Goal: Information Seeking & Learning: Understand process/instructions

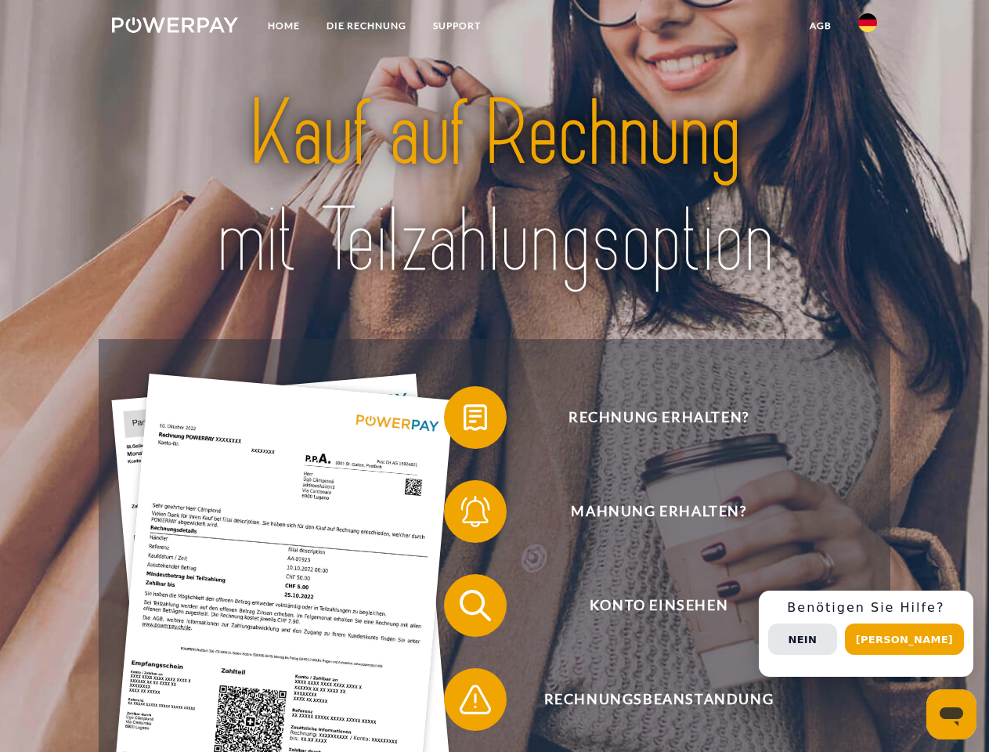
click at [175, 27] on img at bounding box center [175, 25] width 126 height 16
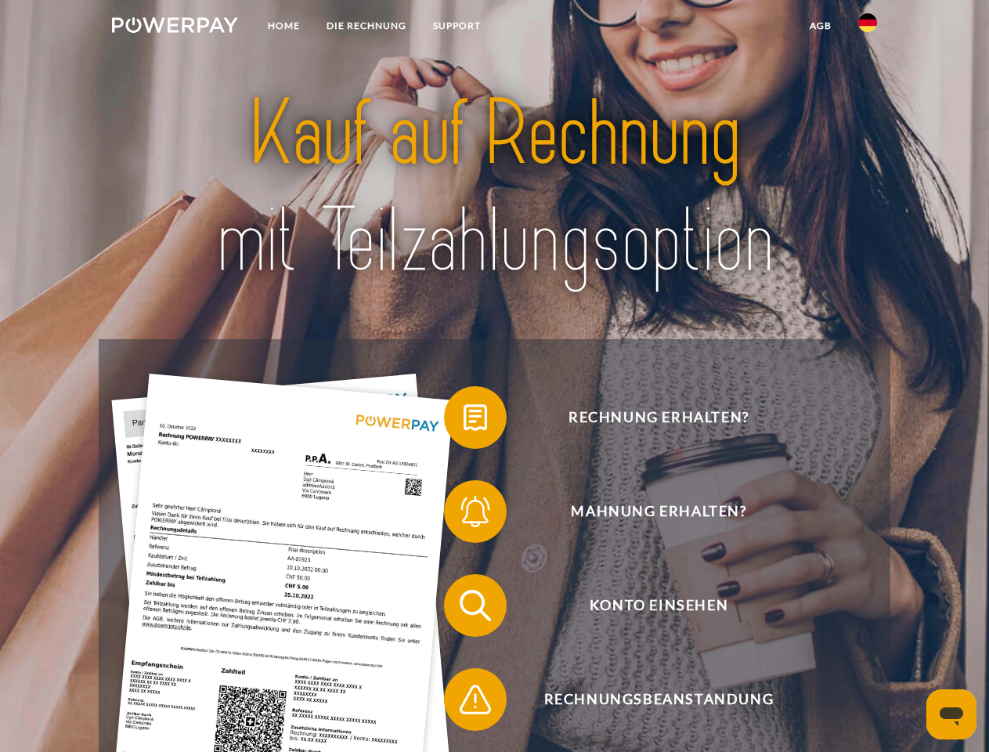
click at [868, 27] on img at bounding box center [868, 22] width 19 height 19
click at [820, 26] on link "agb" at bounding box center [821, 26] width 49 height 28
click at [464, 421] on span at bounding box center [452, 417] width 78 height 78
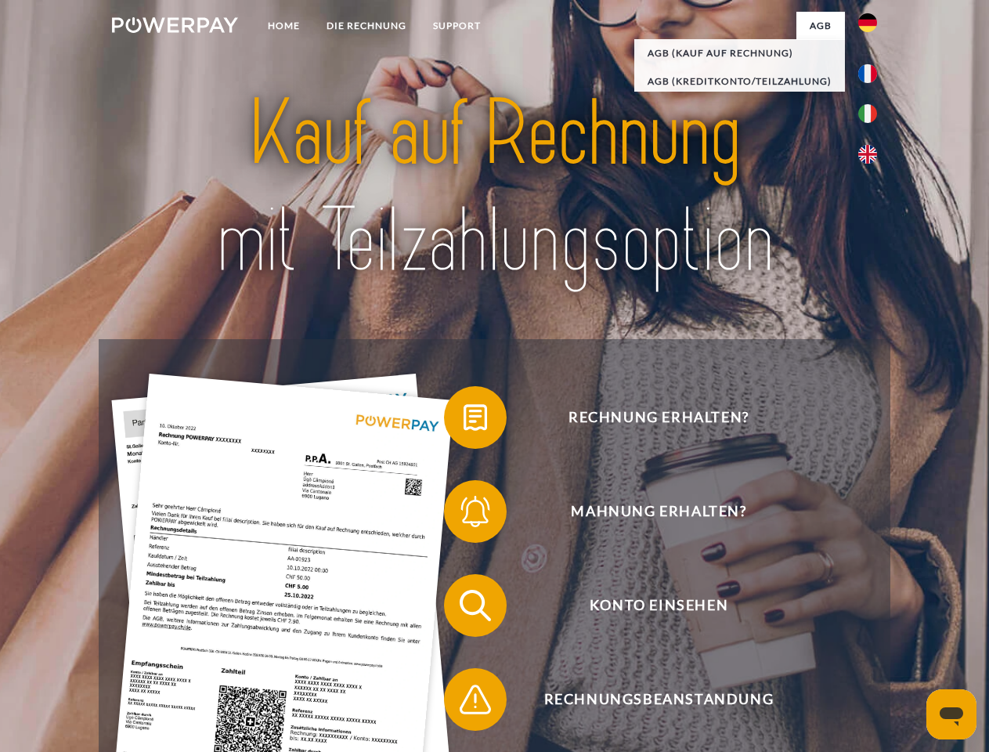
click at [464, 515] on span at bounding box center [452, 511] width 78 height 78
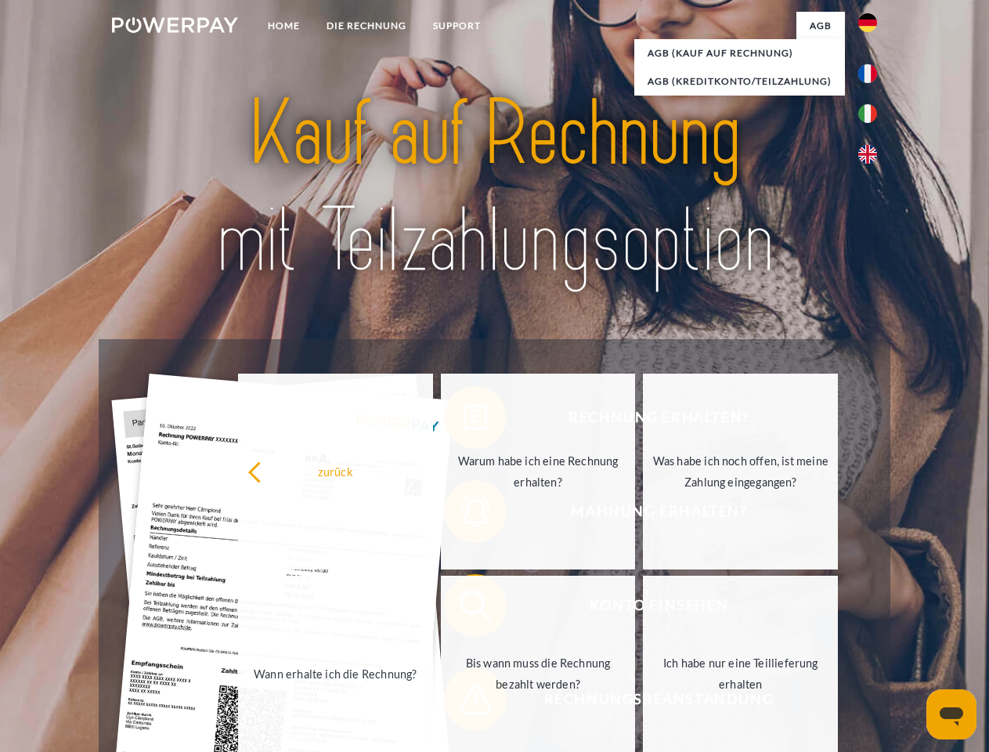
click at [464, 609] on link "Bis wann muss die Rechnung bezahlt werden?" at bounding box center [538, 674] width 195 height 196
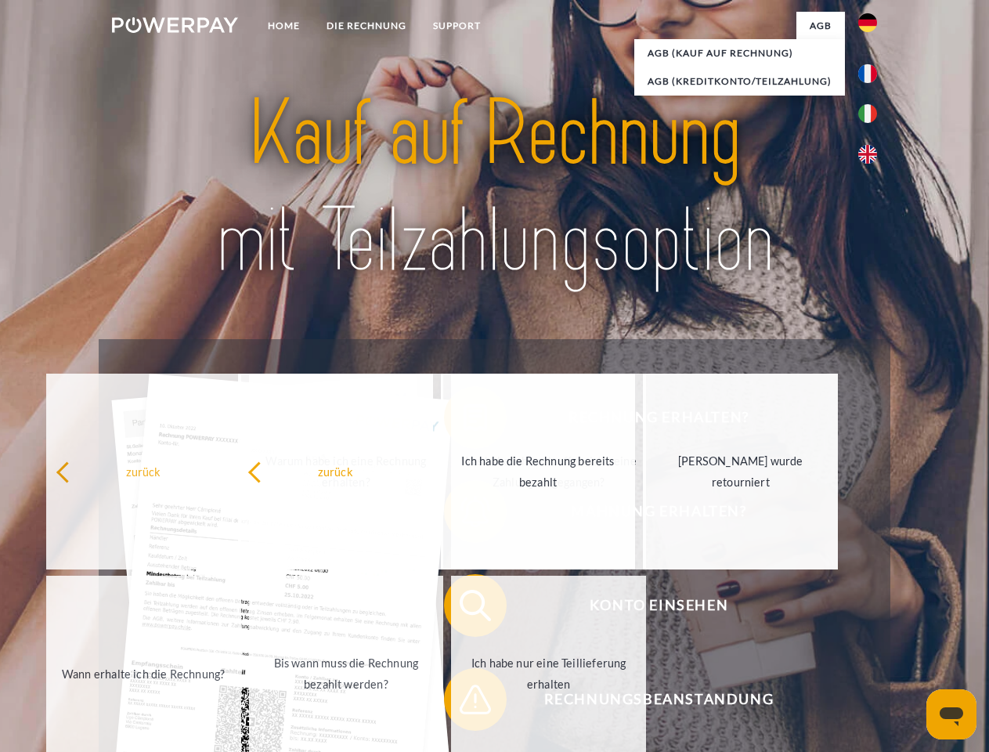
click at [464, 703] on span at bounding box center [452, 699] width 78 height 78
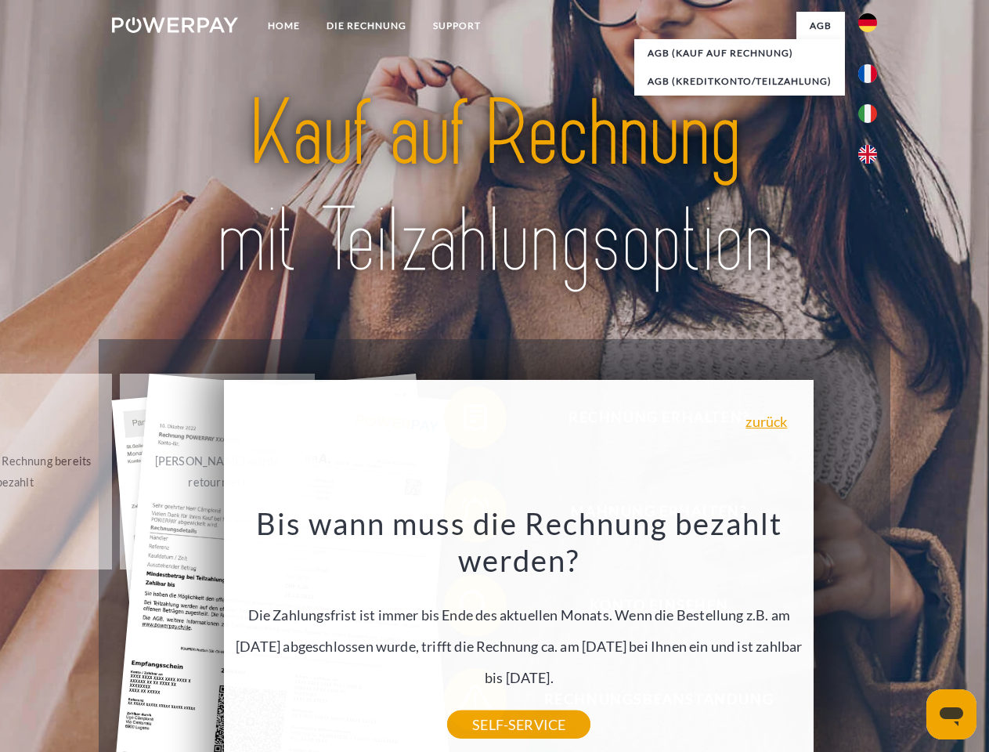
click at [872, 634] on div "Rechnung erhalten? Mahnung erhalten? Konto einsehen" at bounding box center [494, 652] width 791 height 627
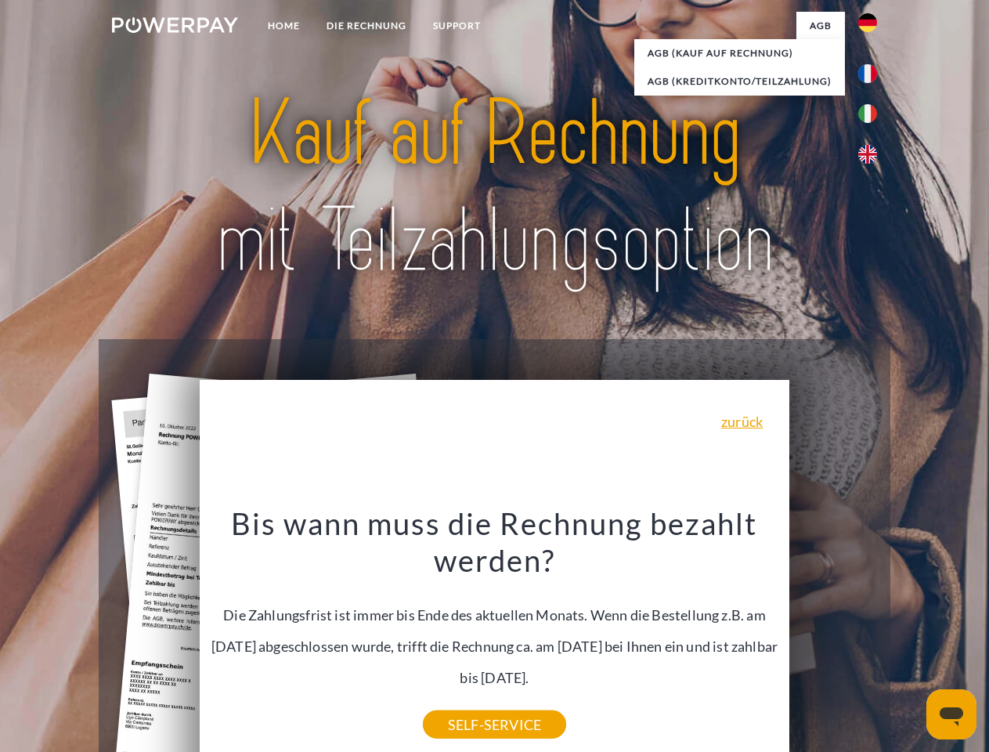
click at [834, 637] on span "Konto einsehen" at bounding box center [659, 605] width 384 height 63
click at [910, 639] on header "Home DIE RECHNUNG SUPPORT" at bounding box center [494, 541] width 989 height 1082
